Goal: Task Accomplishment & Management: Manage account settings

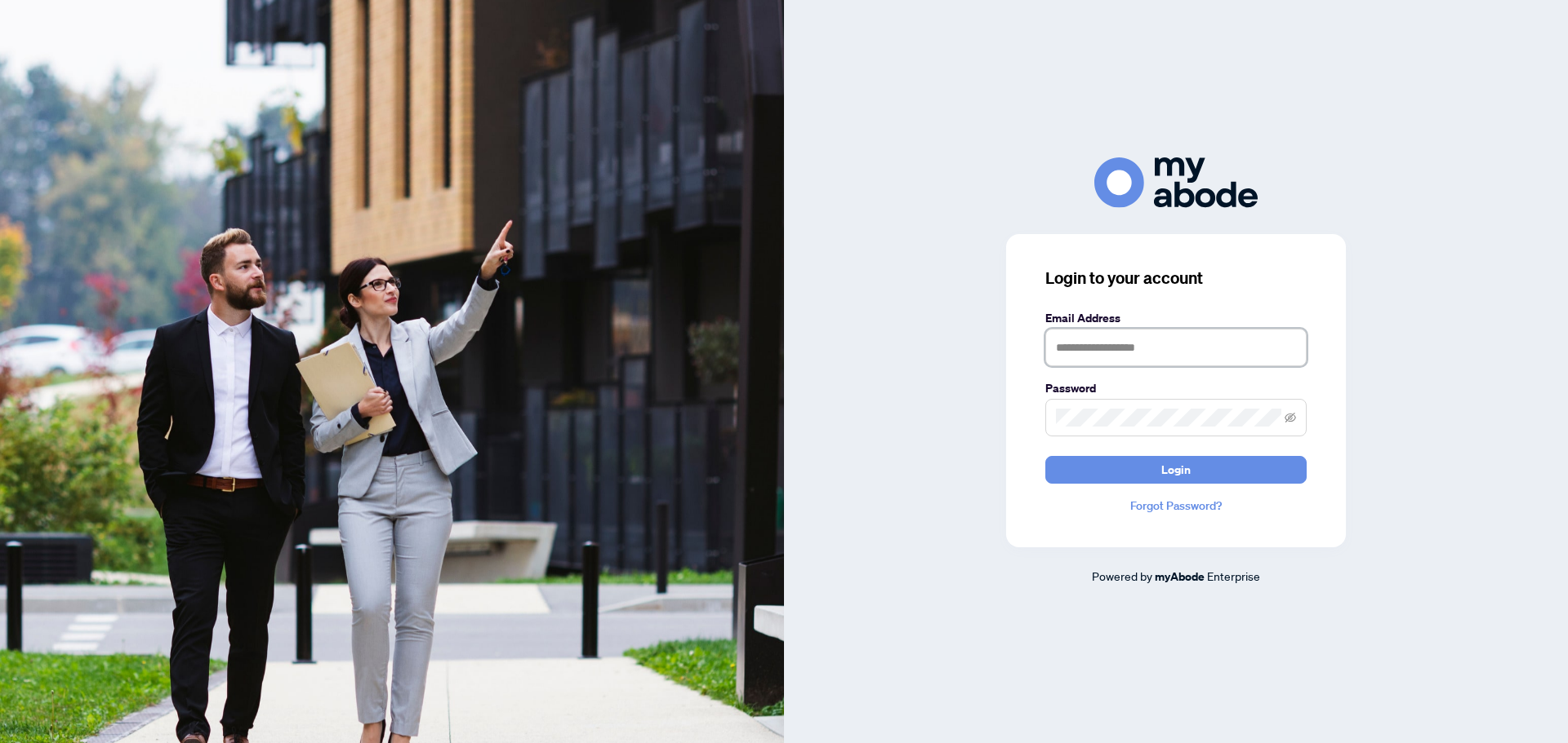
drag, startPoint x: 1093, startPoint y: 335, endPoint x: 1093, endPoint y: 350, distance: 15.0
click at [1093, 350] on input "text" at bounding box center [1175, 347] width 261 height 37
type input "**********"
click at [1045, 456] on button "Login" at bounding box center [1175, 469] width 261 height 28
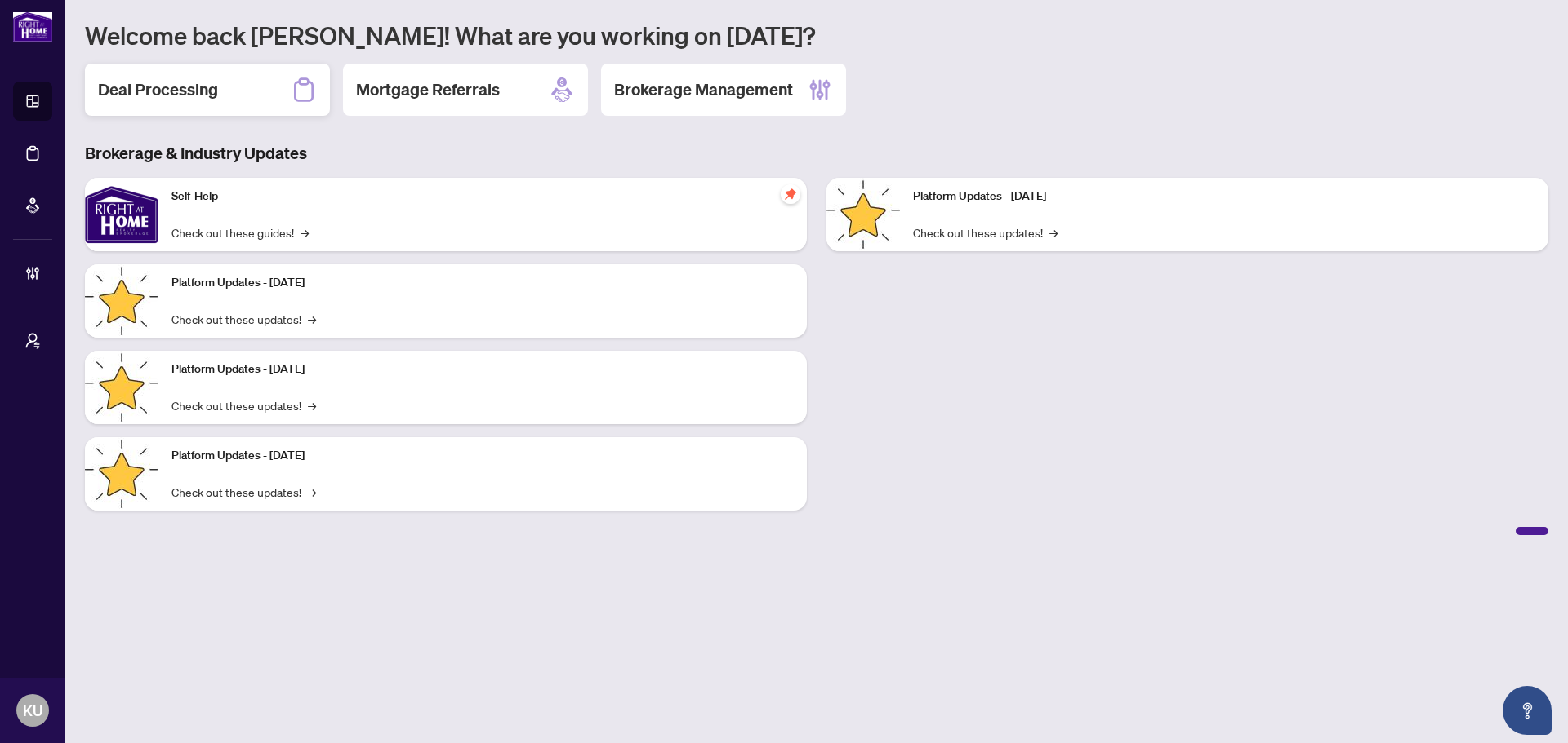
click at [230, 91] on div "Deal Processing" at bounding box center [208, 89] width 245 height 52
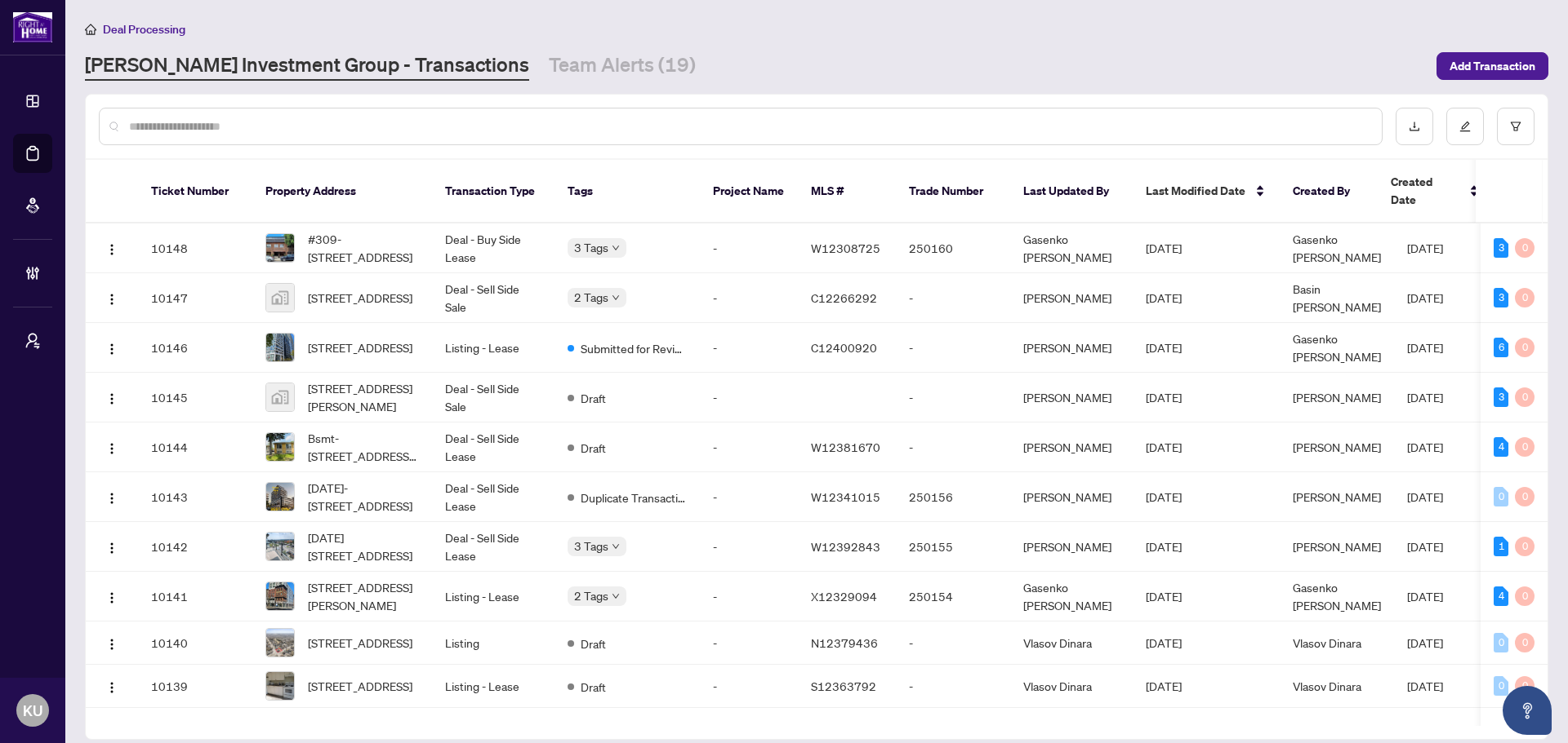
click at [482, 82] on main "Deal Processing [PERSON_NAME] Investment Group - Transactions Team Alerts (19) …" at bounding box center [816, 372] width 1502 height 743
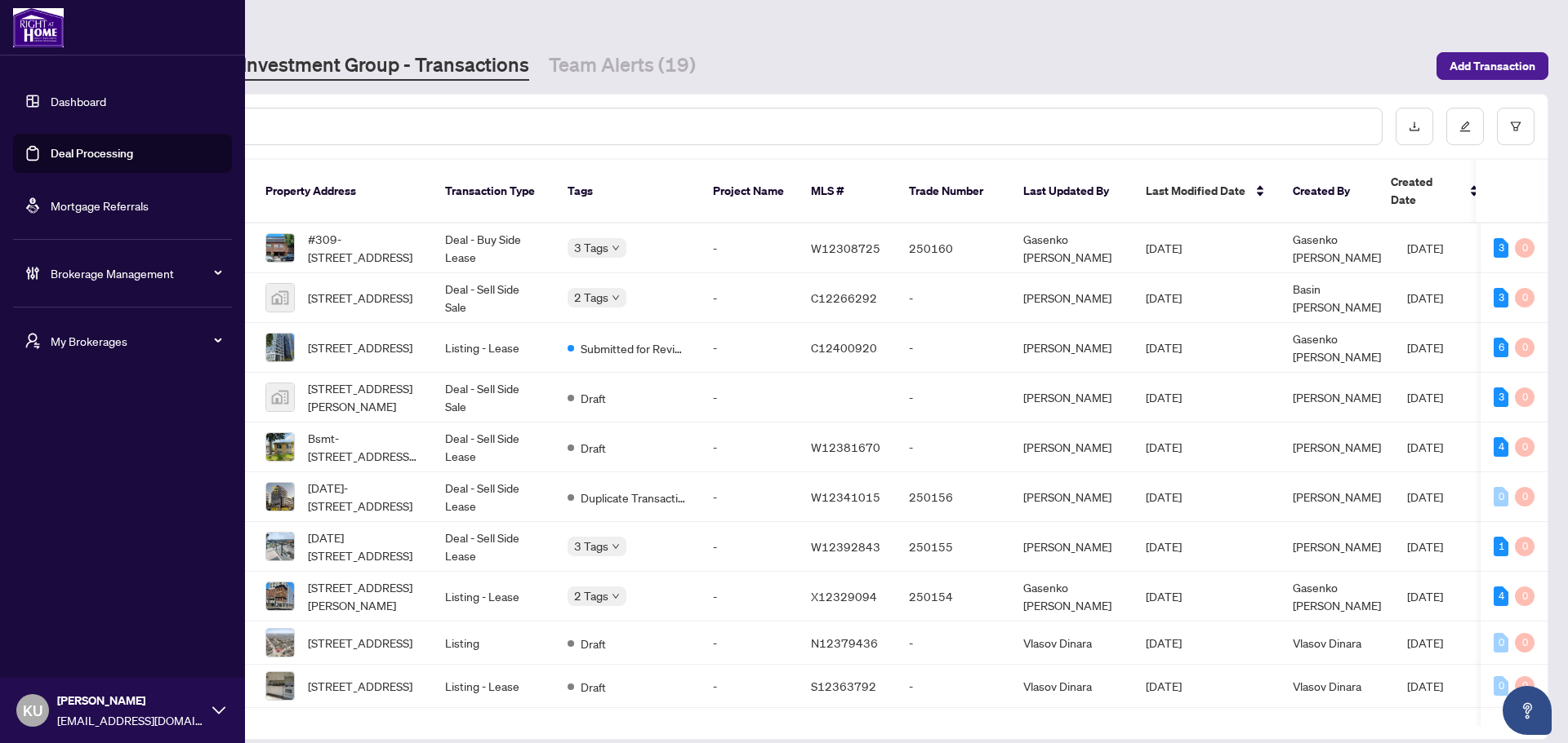
click at [74, 99] on link "Dashboard" at bounding box center [79, 100] width 56 height 14
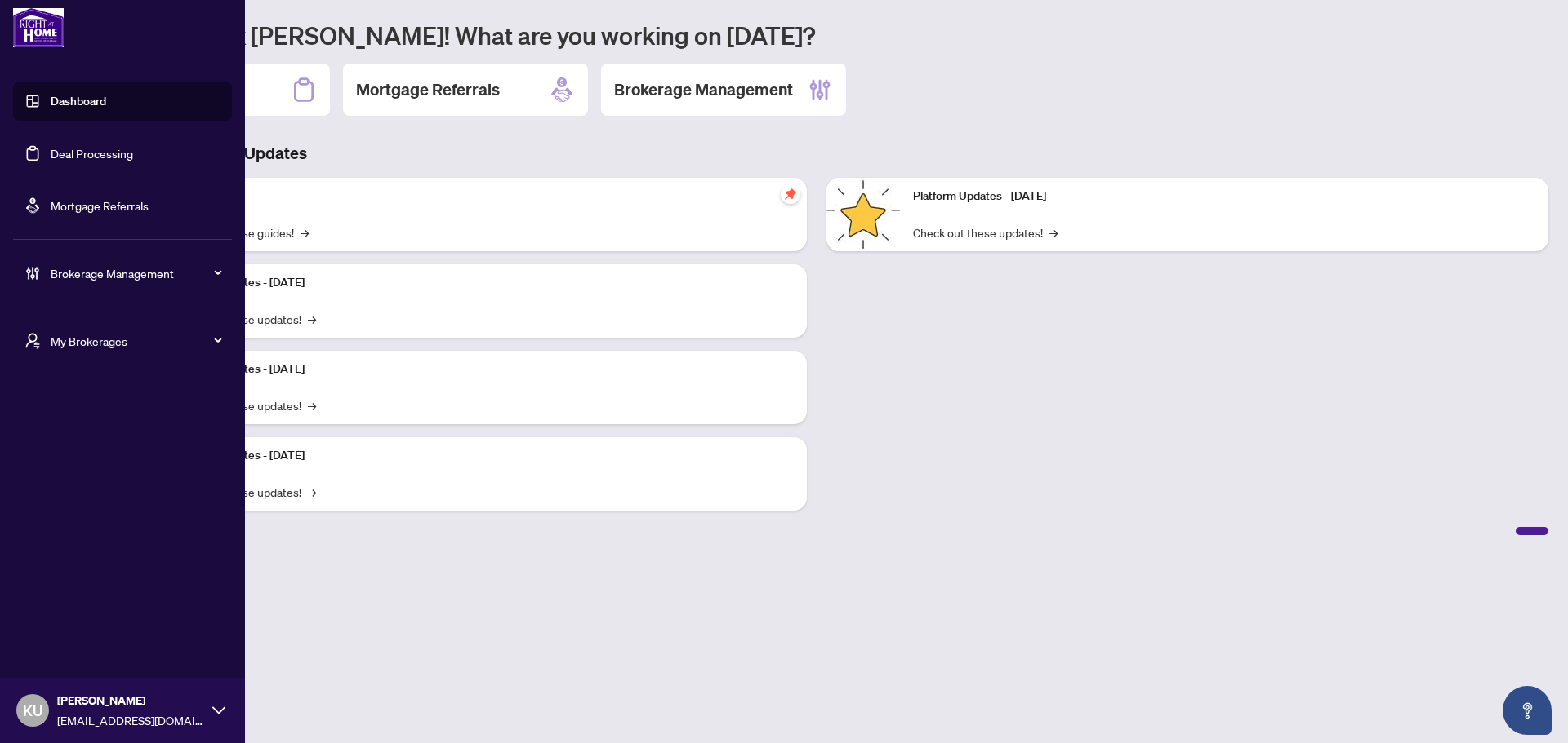
click at [155, 358] on div "My Brokerages" at bounding box center [122, 341] width 219 height 39
click at [63, 502] on span "[PERSON_NAME] Pro" at bounding box center [128, 510] width 186 height 18
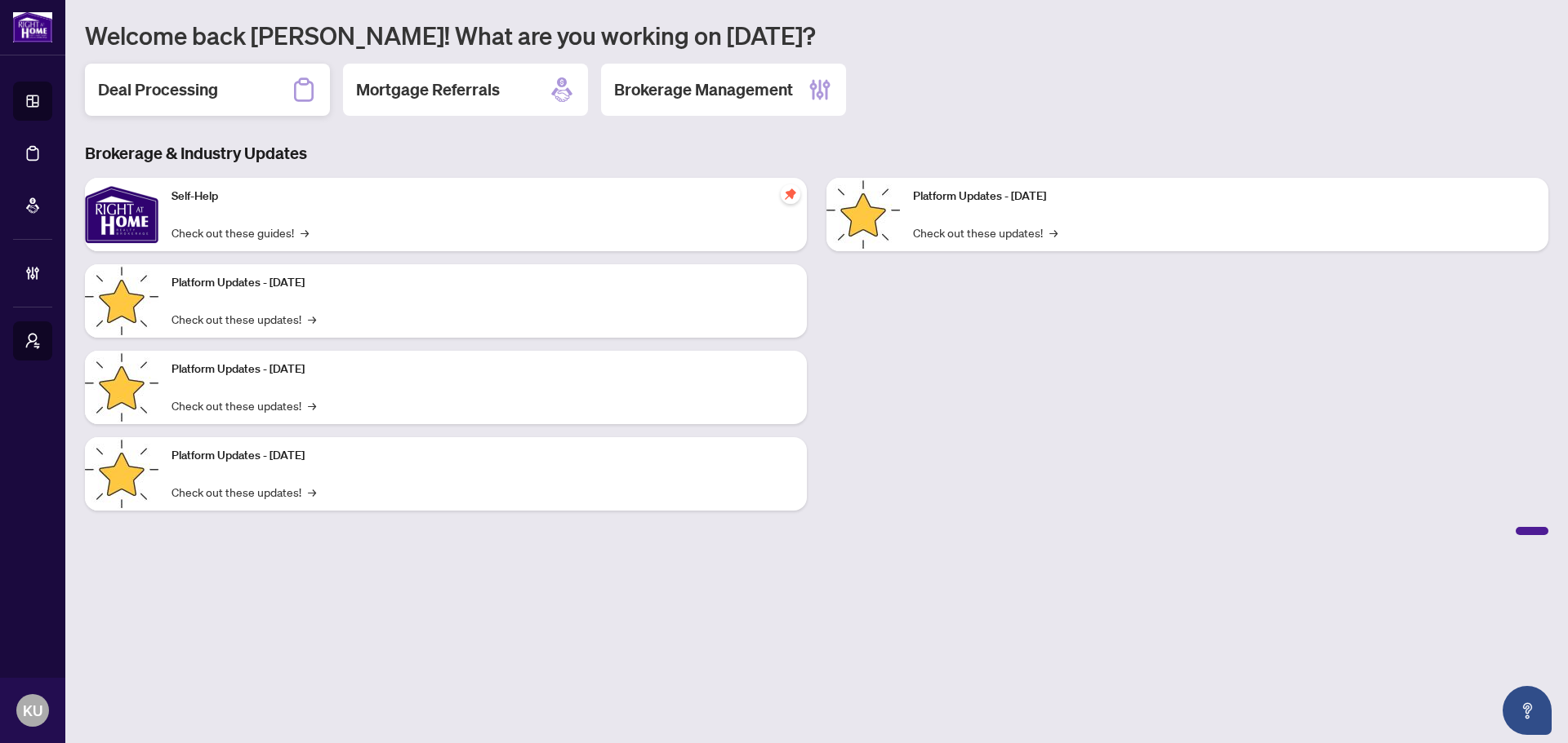
click at [158, 81] on h2 "Deal Processing" at bounding box center [158, 89] width 120 height 23
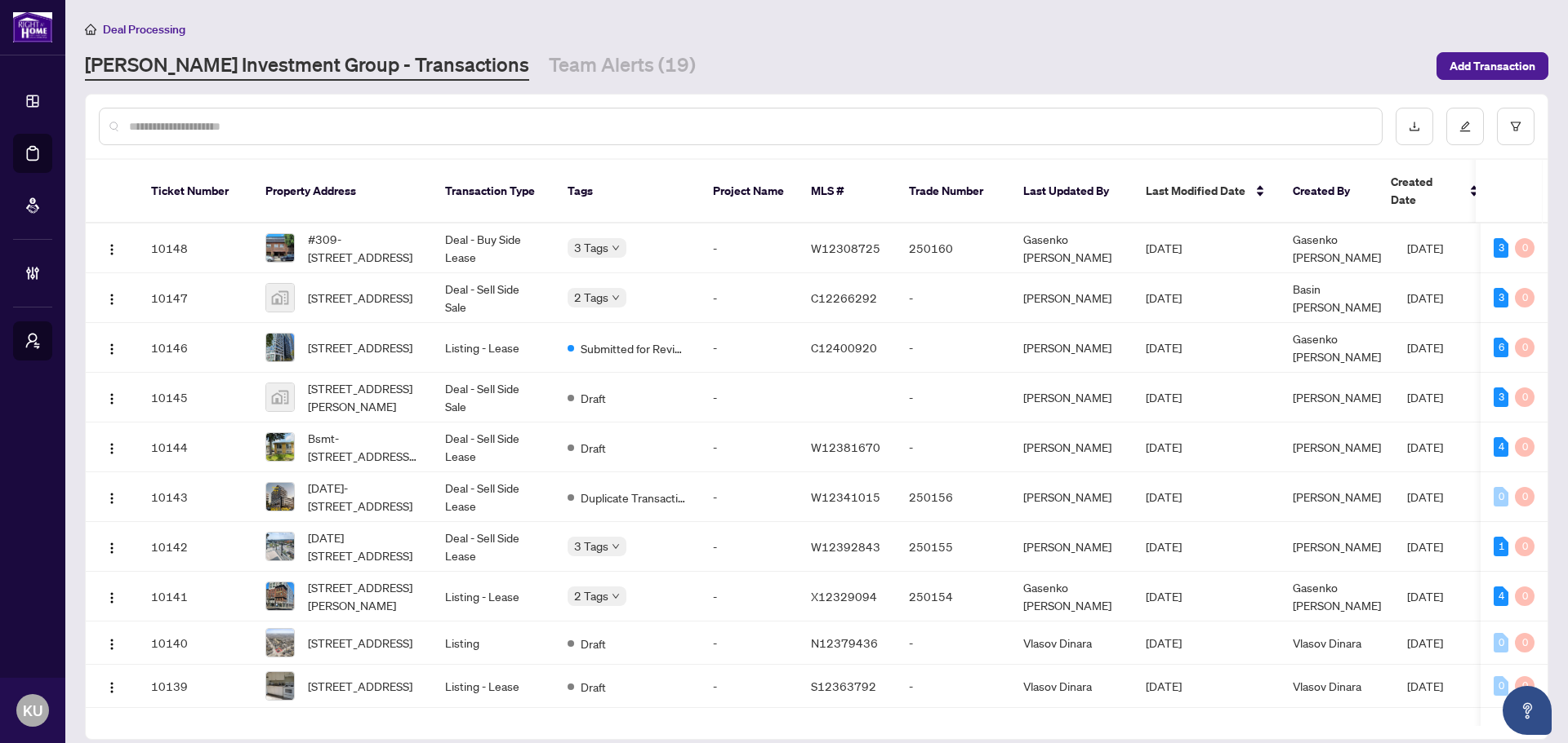
click at [507, 85] on main "Deal Processing [PERSON_NAME] Investment Group - Transactions Team Alerts (19) …" at bounding box center [816, 372] width 1502 height 743
click at [548, 66] on link "Team Alerts (19)" at bounding box center [622, 66] width 147 height 30
